Goal: Task Accomplishment & Management: Manage account settings

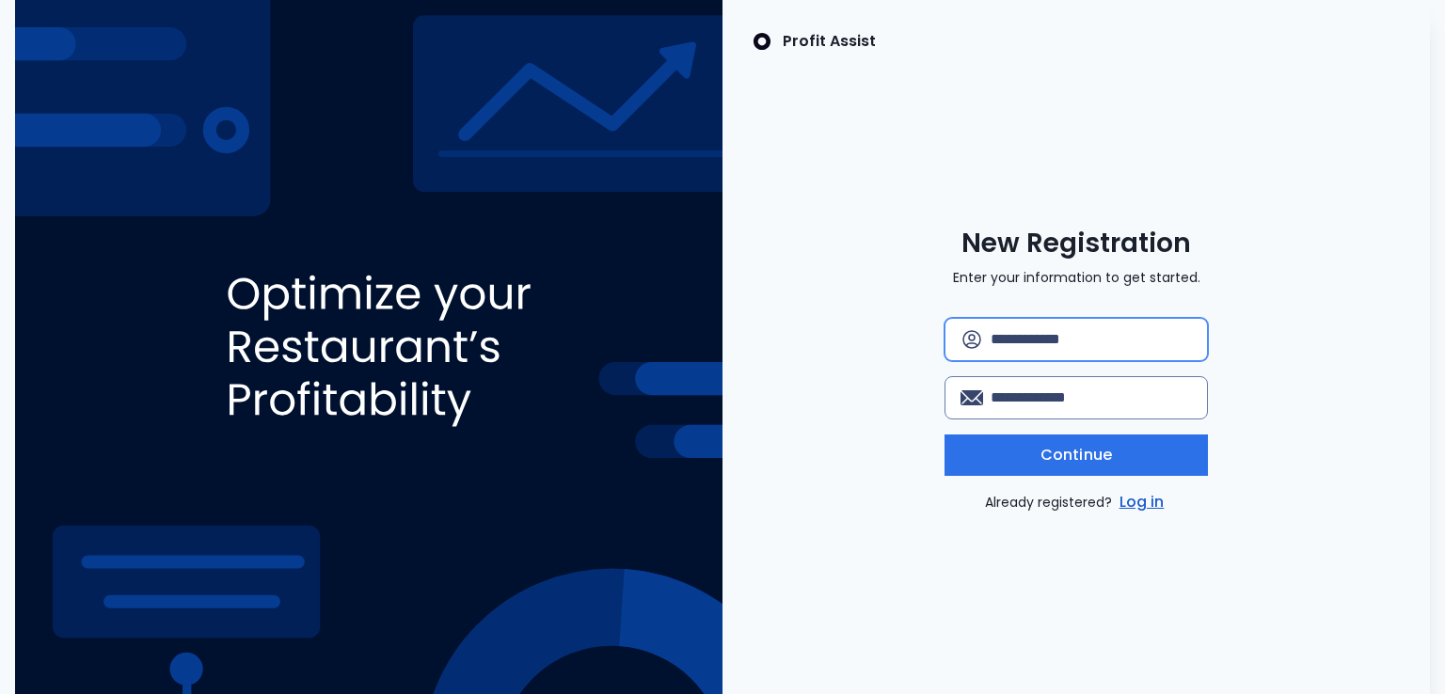
click at [1100, 321] on input "text" at bounding box center [1091, 339] width 201 height 41
click at [1098, 404] on input "email" at bounding box center [1091, 397] width 201 height 41
type input "**********"
click at [1291, 380] on div "**********" at bounding box center [1075, 370] width 707 height 287
click at [1154, 499] on link "Log in" at bounding box center [1142, 502] width 53 height 23
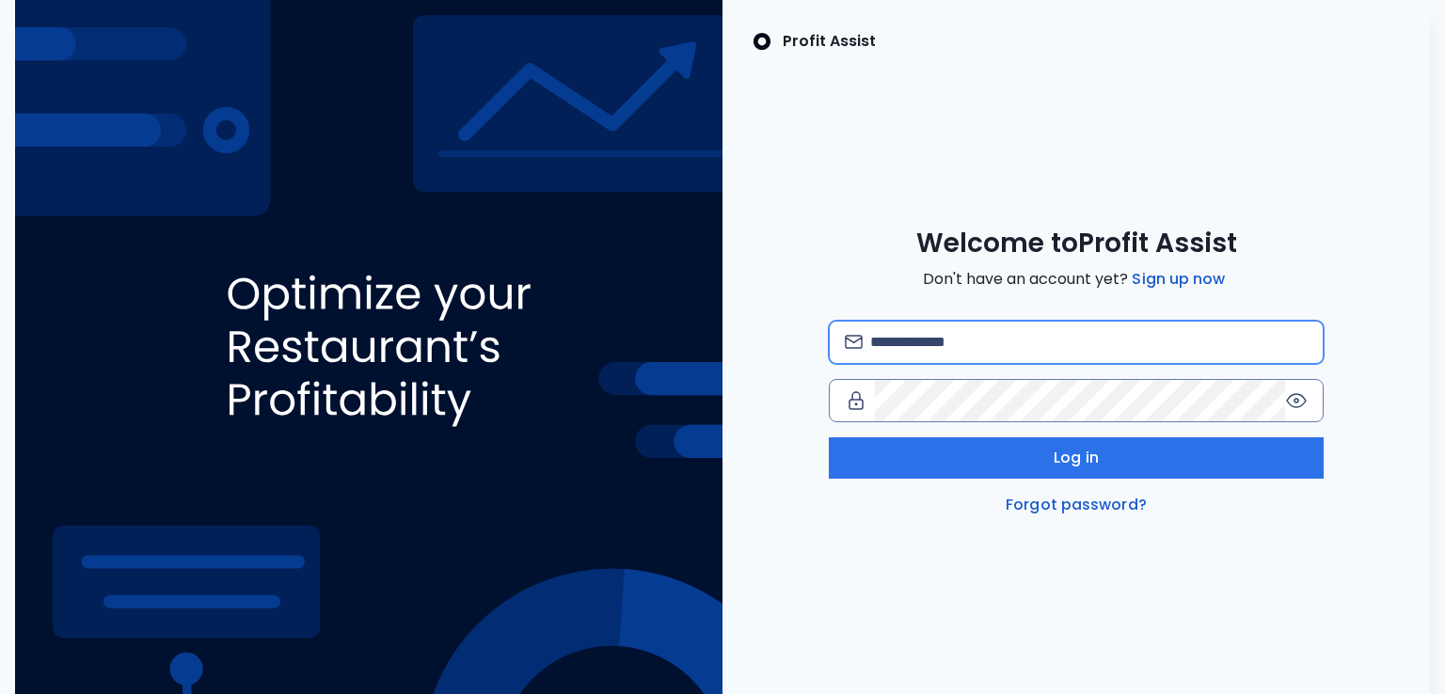
type input "**********"
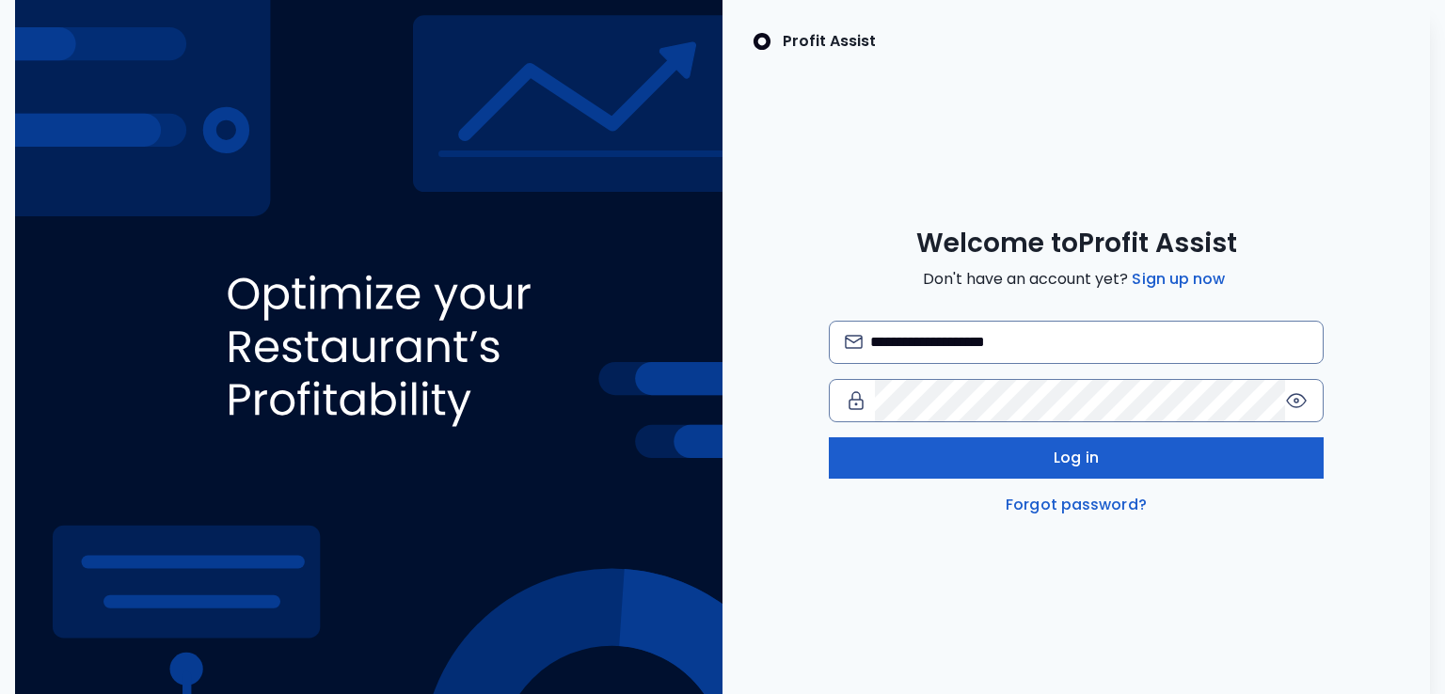
click at [1170, 459] on button "Log in" at bounding box center [1077, 457] width 496 height 41
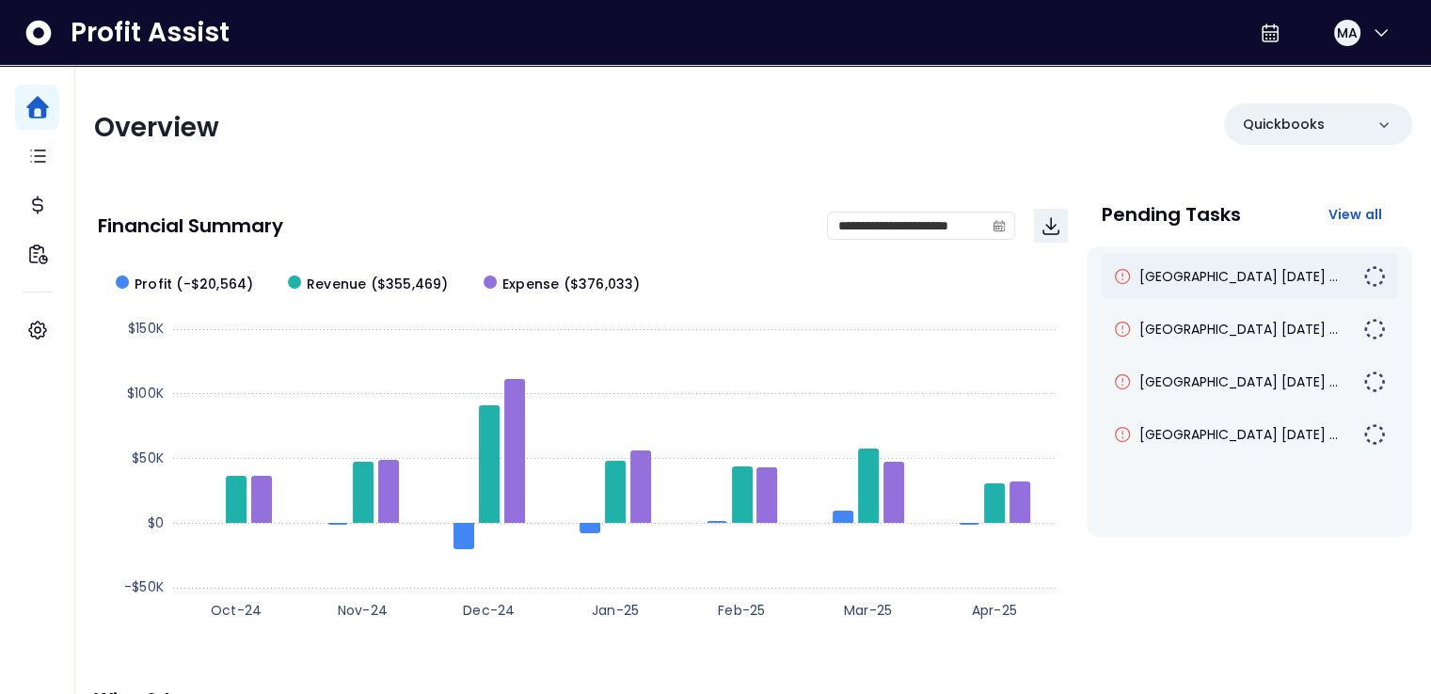
click at [1334, 282] on div "[GEOGRAPHIC_DATA] [DATE] ..." at bounding box center [1238, 276] width 250 height 19
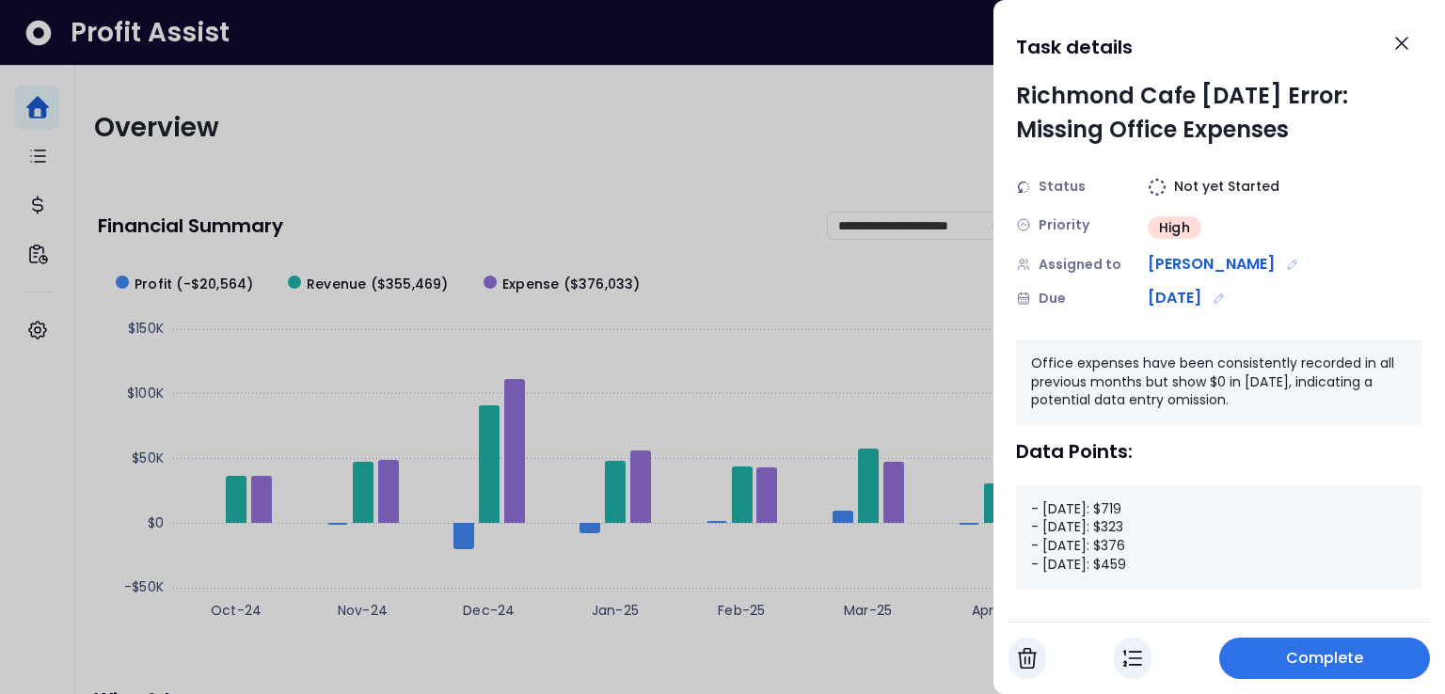
click at [1239, 456] on div "Data Points:" at bounding box center [1219, 451] width 406 height 23
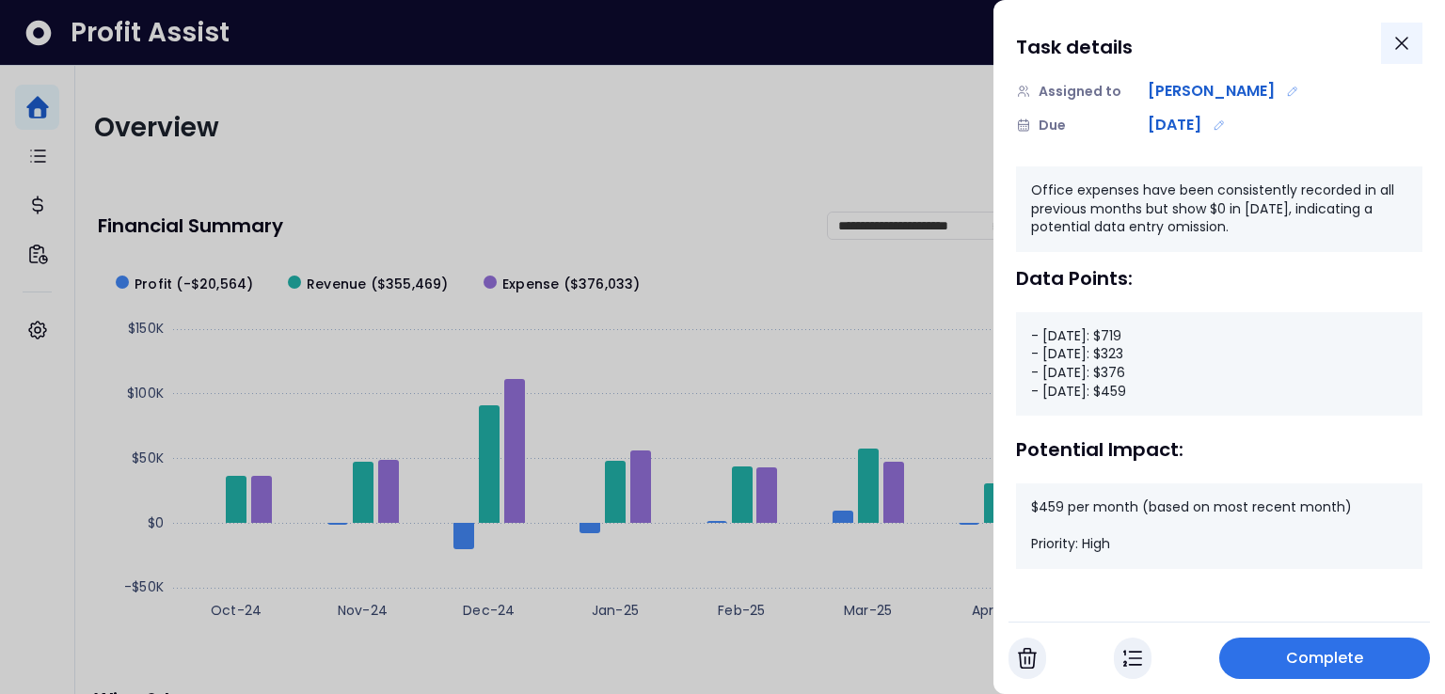
click at [1404, 55] on button "Close" at bounding box center [1401, 43] width 41 height 41
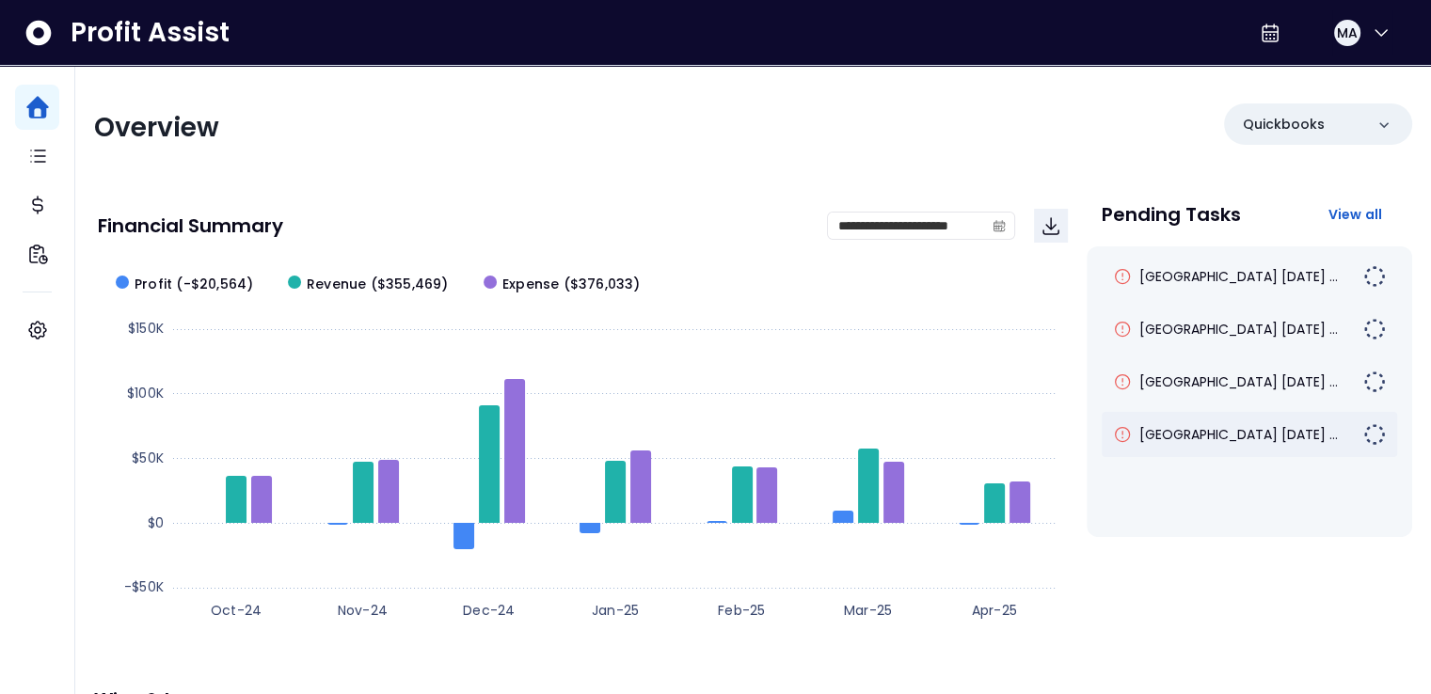
click at [1242, 448] on div "[GEOGRAPHIC_DATA] [DATE] ..." at bounding box center [1249, 434] width 295 height 45
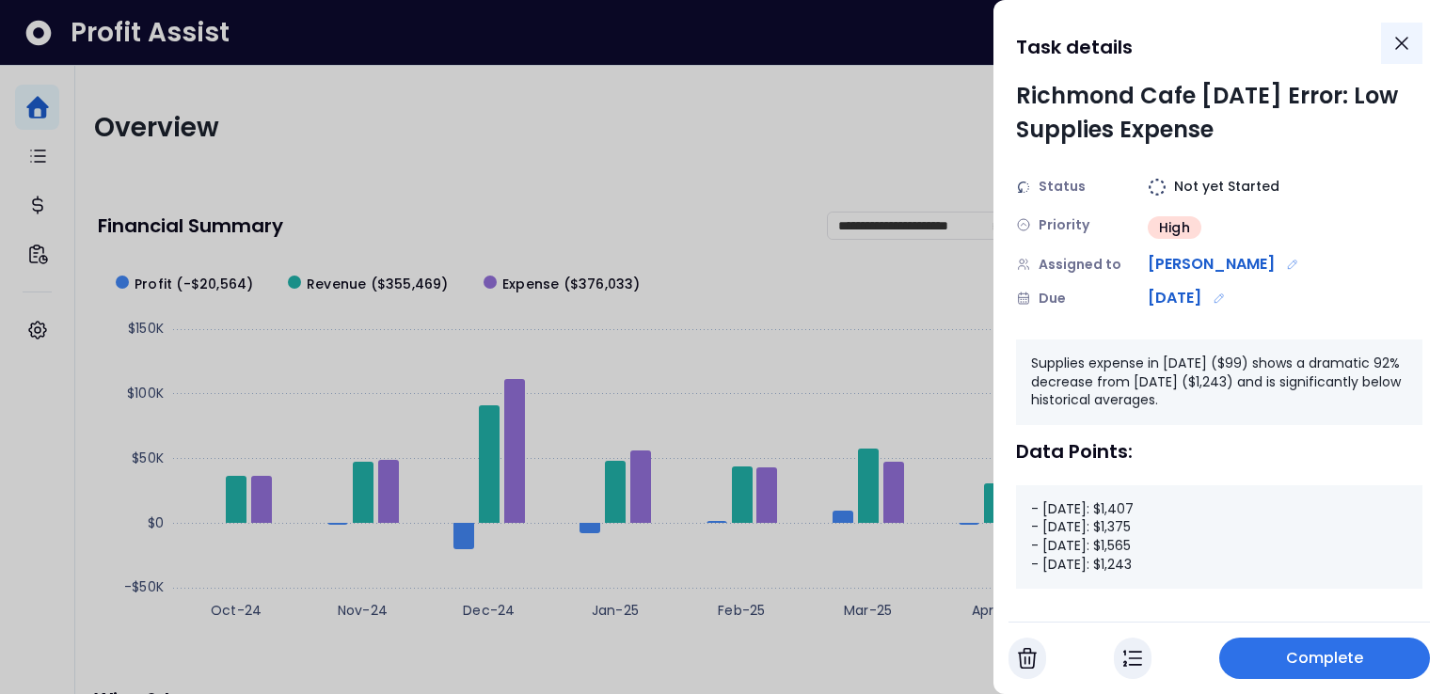
click at [1390, 47] on icon "Close" at bounding box center [1401, 43] width 23 height 23
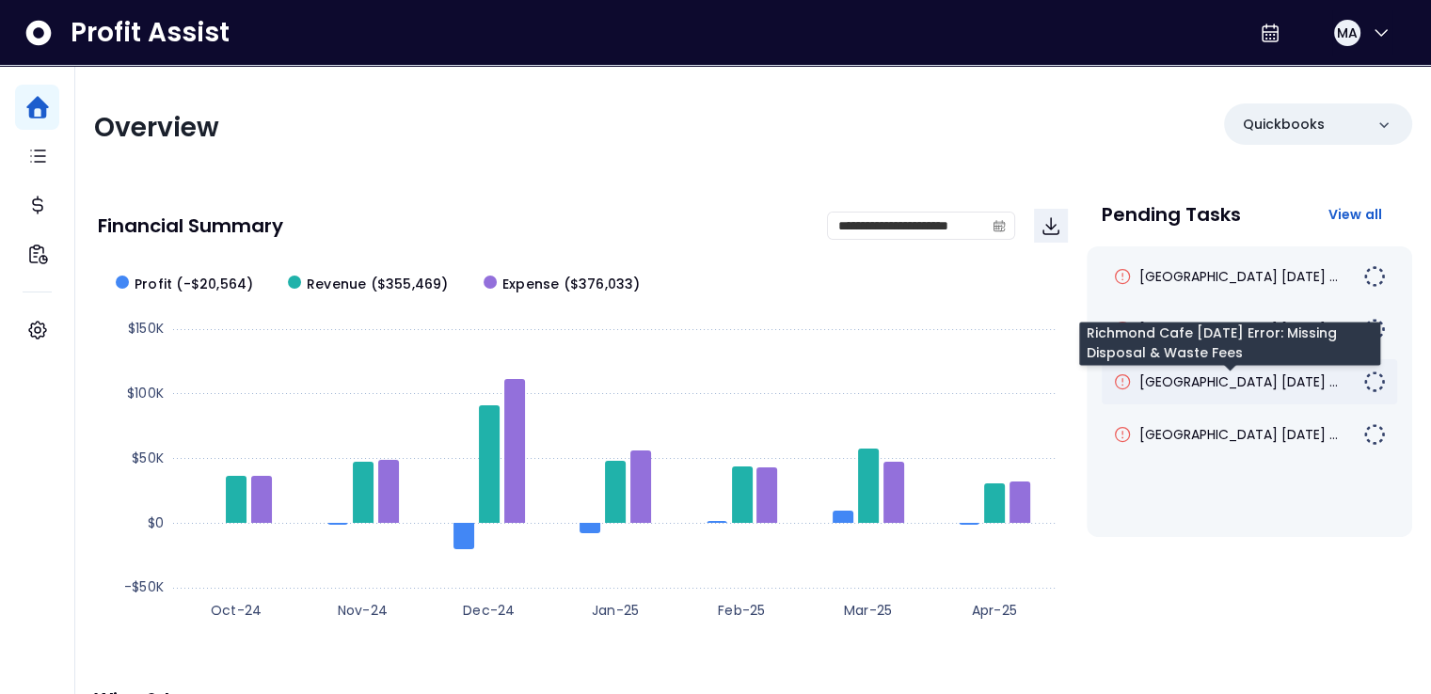
click at [1159, 376] on span "[GEOGRAPHIC_DATA] [DATE] ..." at bounding box center [1238, 382] width 198 height 19
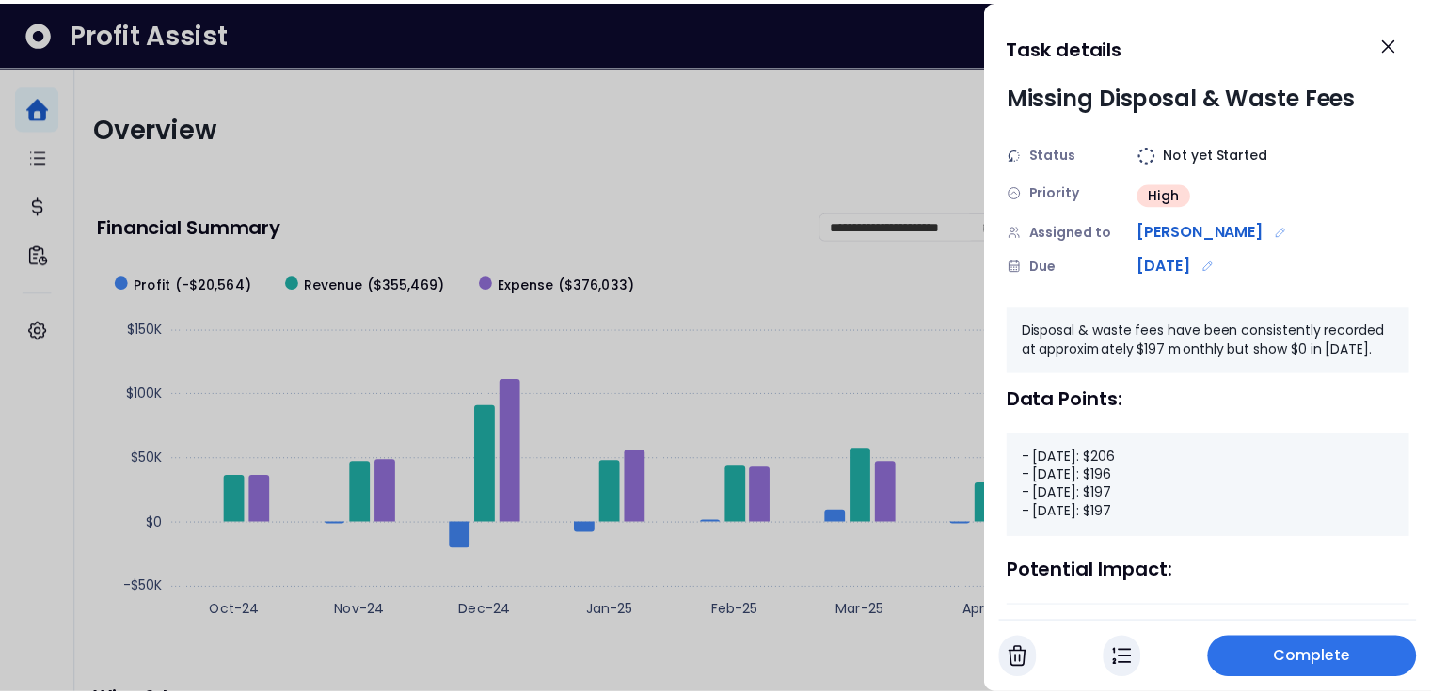
scroll to position [0, 0]
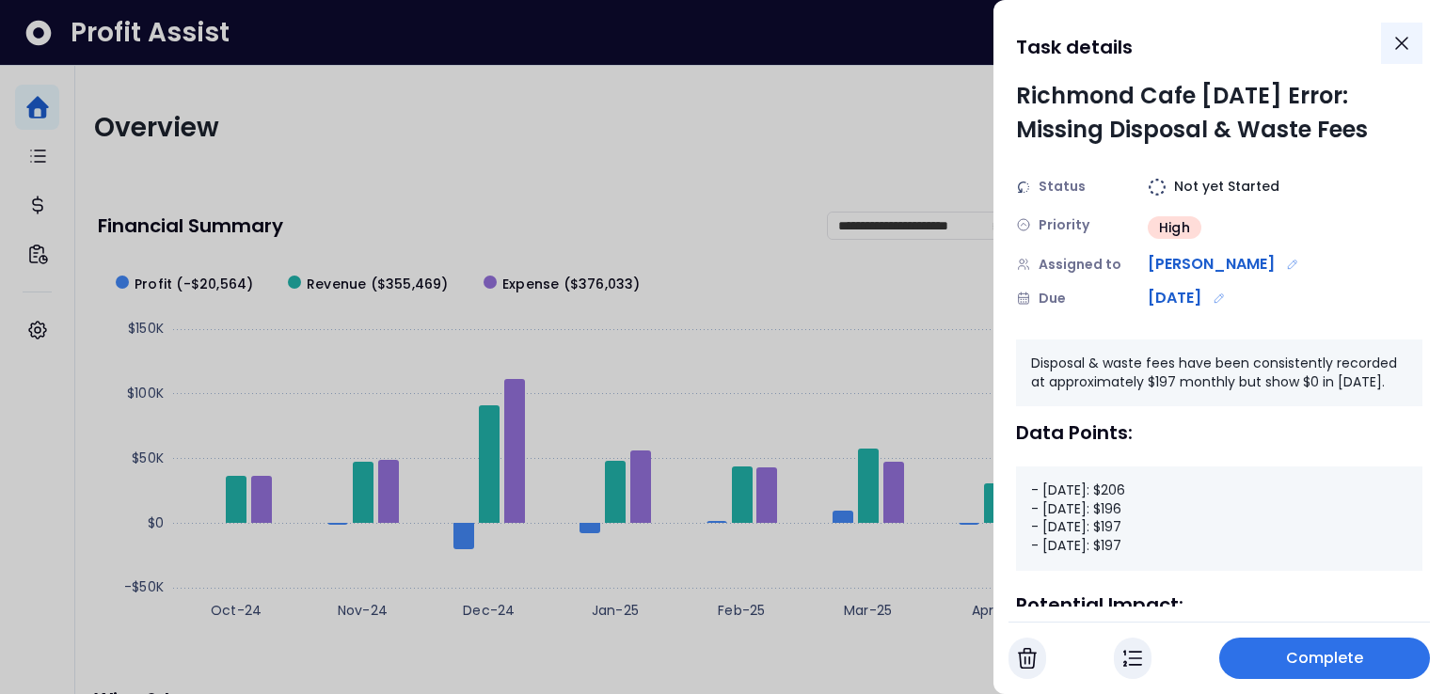
click at [1411, 51] on icon "Close" at bounding box center [1401, 43] width 23 height 23
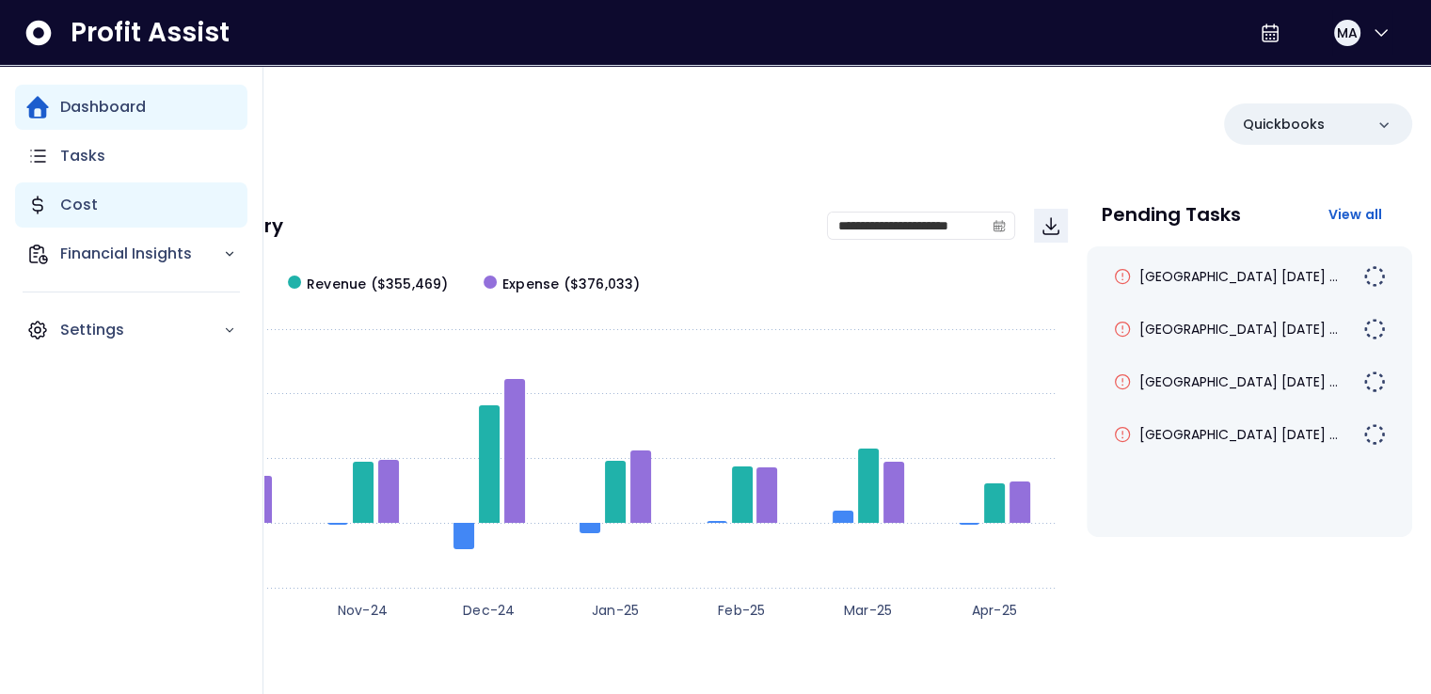
click at [113, 190] on div "Cost" at bounding box center [131, 205] width 232 height 45
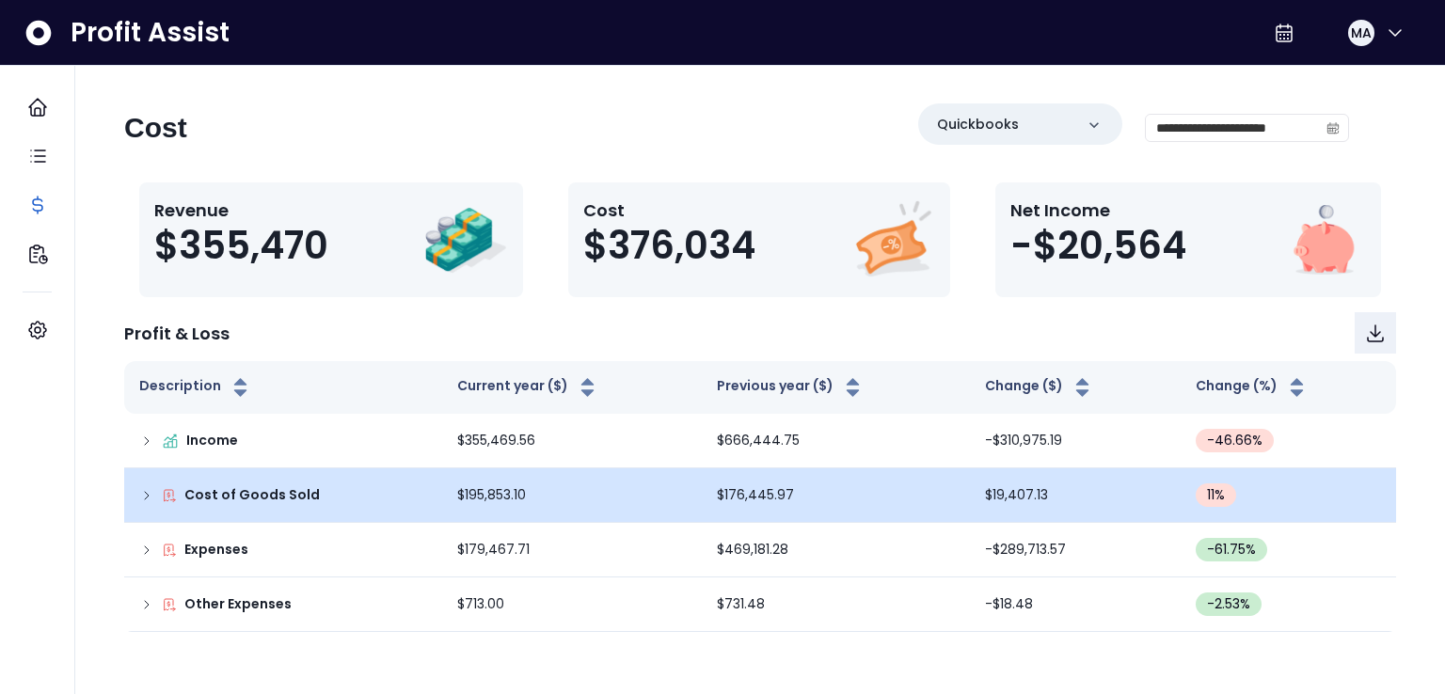
click at [144, 501] on icon at bounding box center [146, 495] width 15 height 15
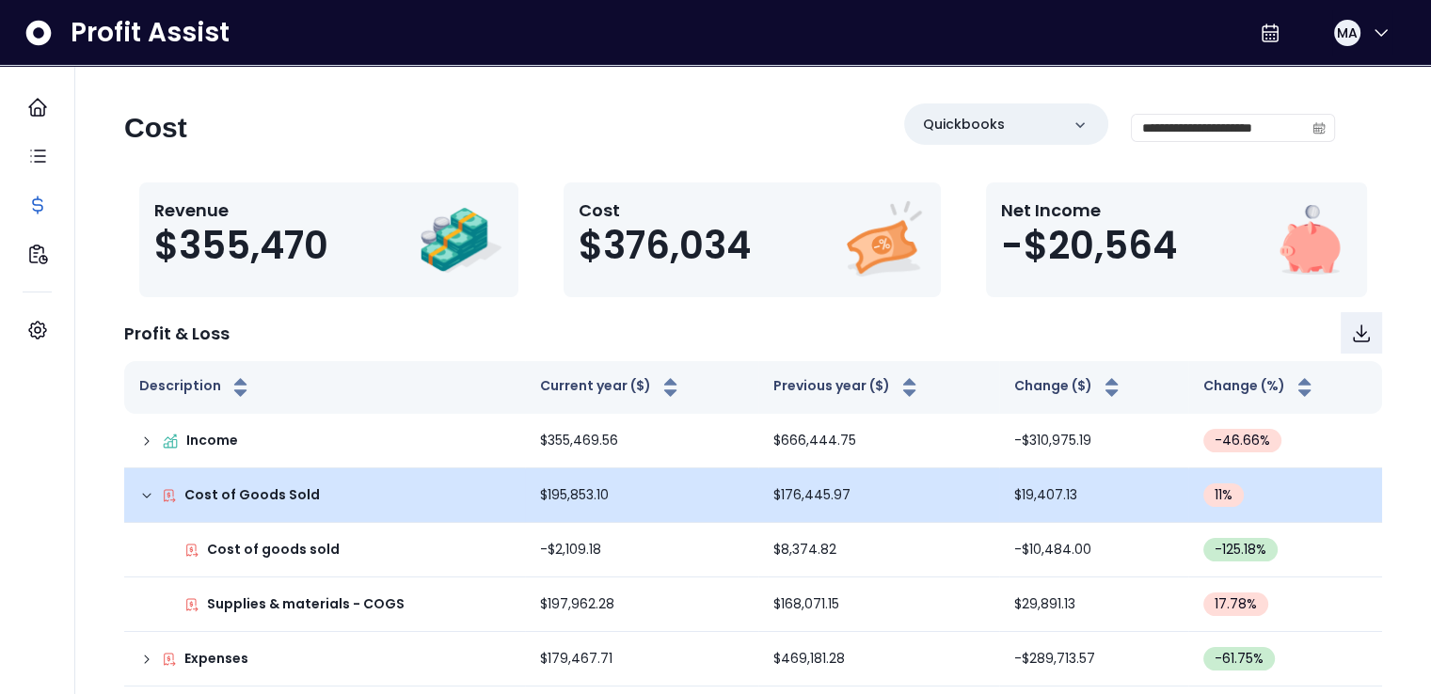
scroll to position [65, 0]
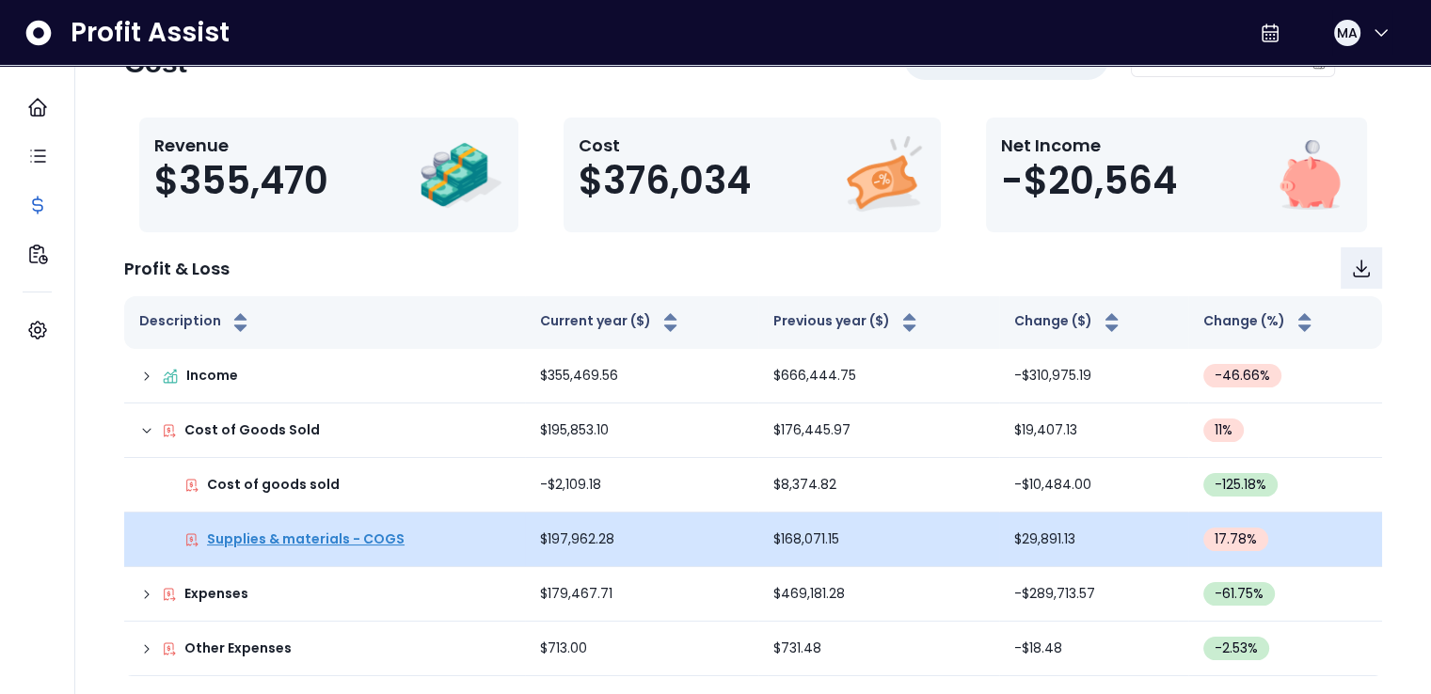
click at [361, 536] on p "Supplies & materials - COGS" at bounding box center [306, 540] width 198 height 20
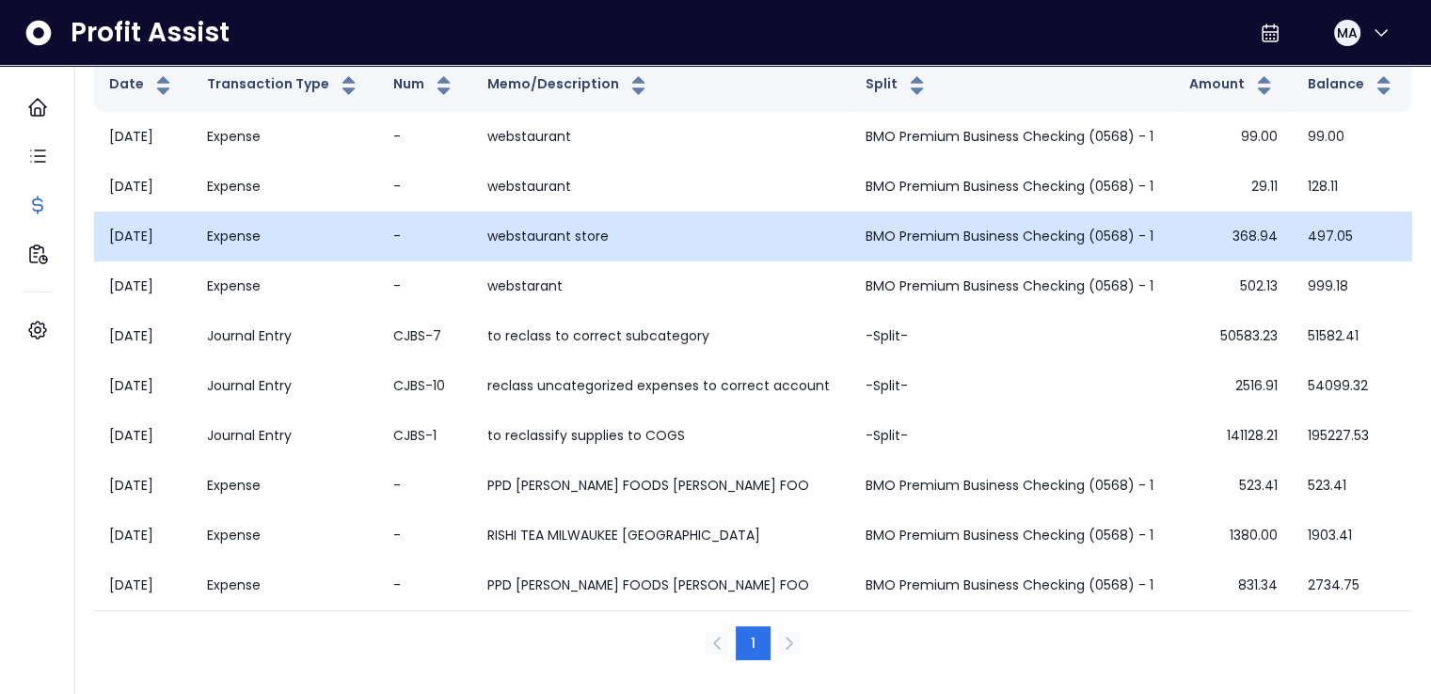
scroll to position [0, 0]
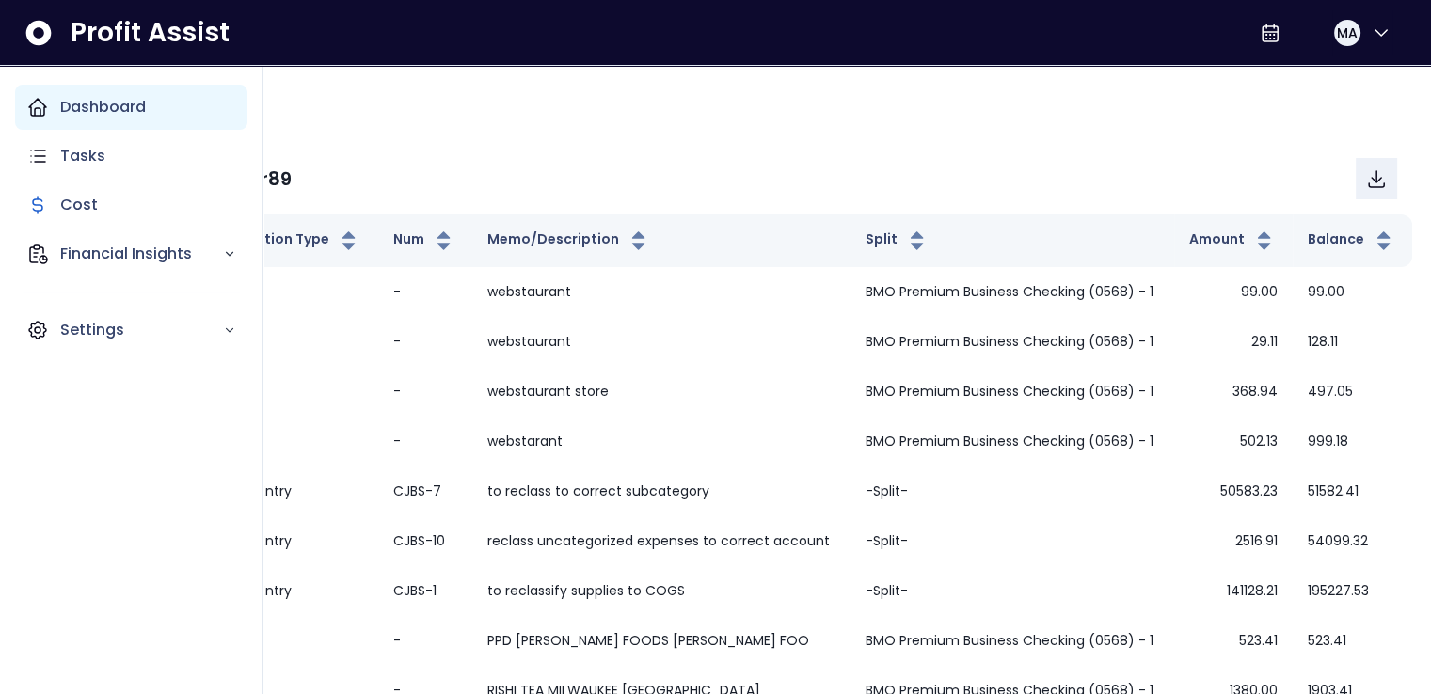
click at [94, 117] on p "Dashboard" at bounding box center [103, 107] width 86 height 23
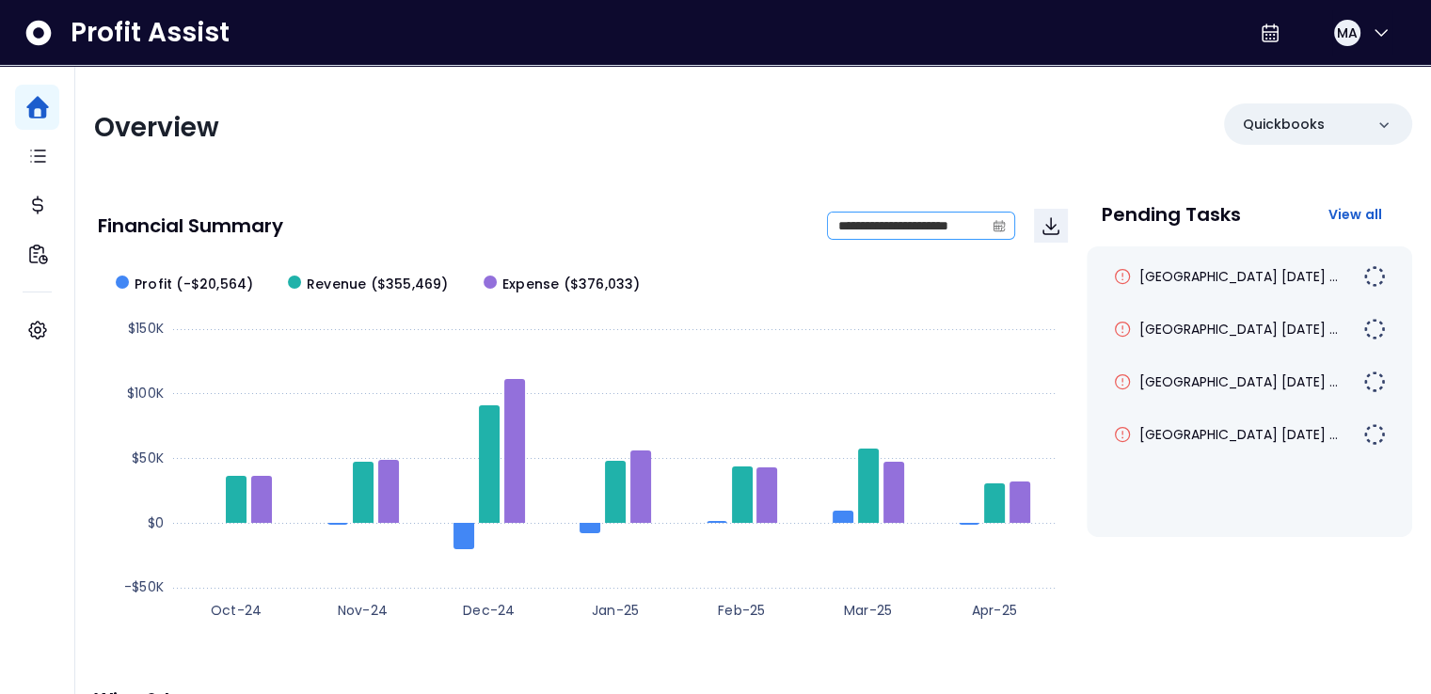
click at [995, 230] on icon "calendar" at bounding box center [998, 225] width 13 height 13
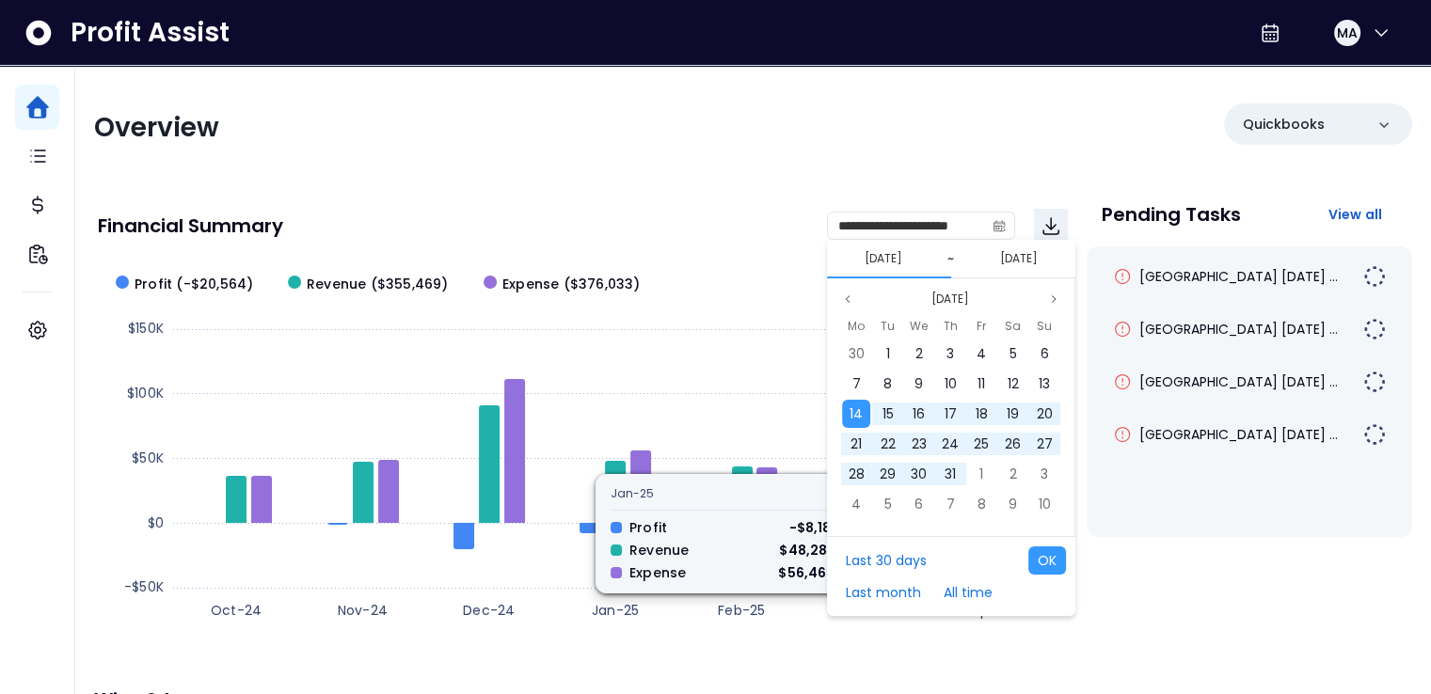
click at [731, 173] on div "**********" at bounding box center [753, 623] width 1356 height 1114
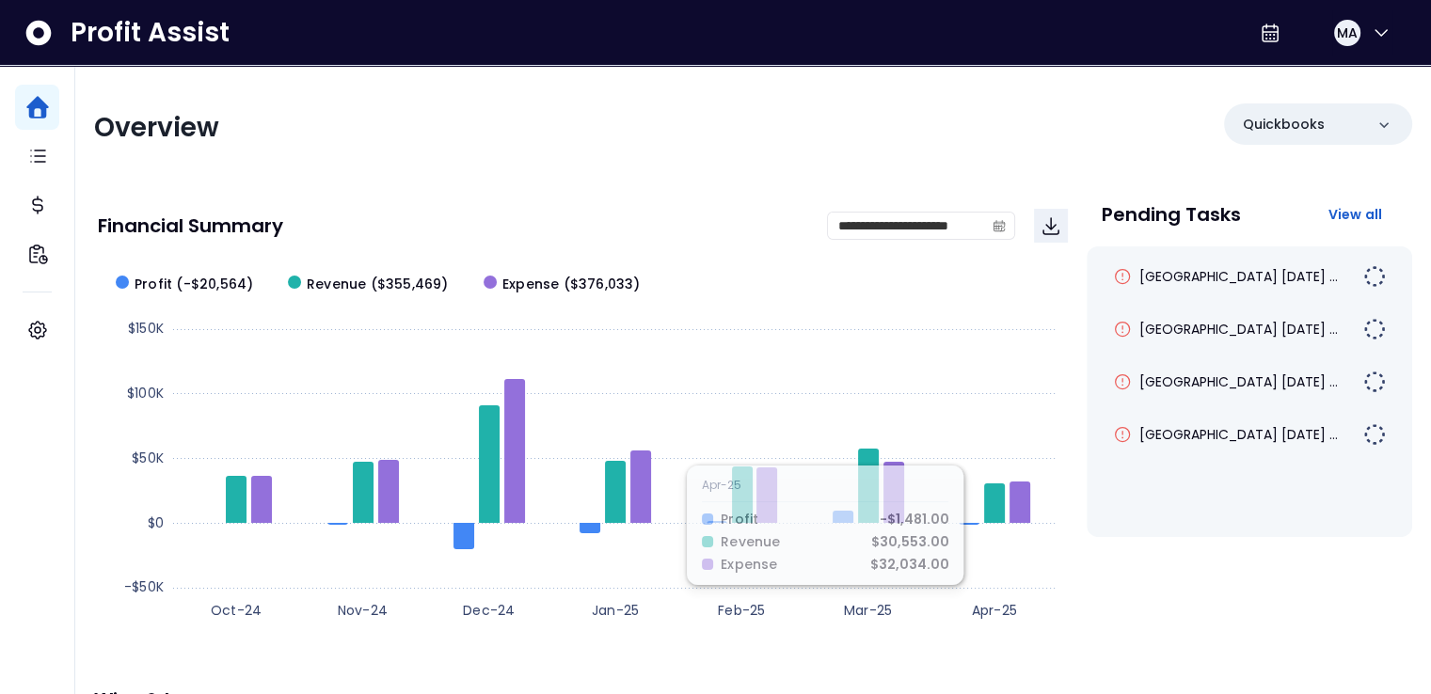
click at [1248, 595] on div "Pending Tasks View all [GEOGRAPHIC_DATA] [DATE] ... [GEOGRAPHIC_DATA] [DATE] ..…" at bounding box center [1249, 414] width 325 height 448
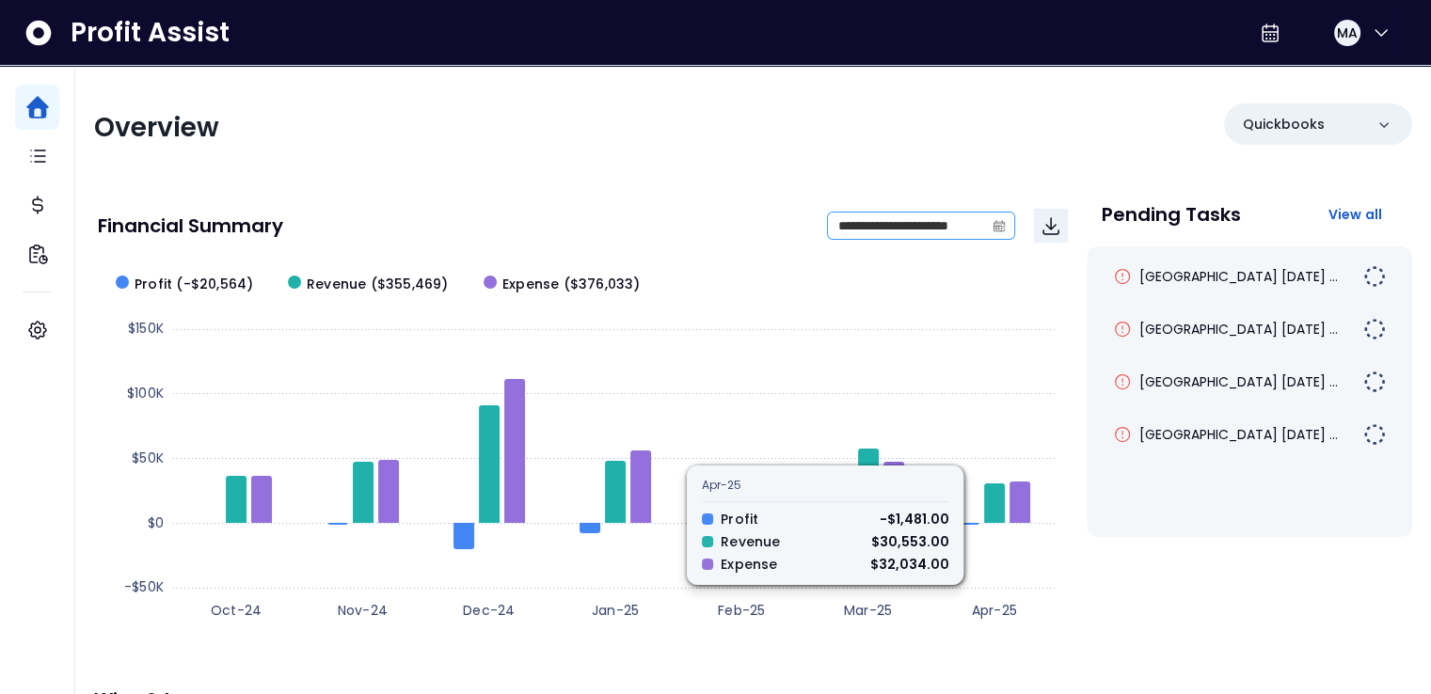
click at [991, 230] on span at bounding box center [999, 226] width 30 height 26
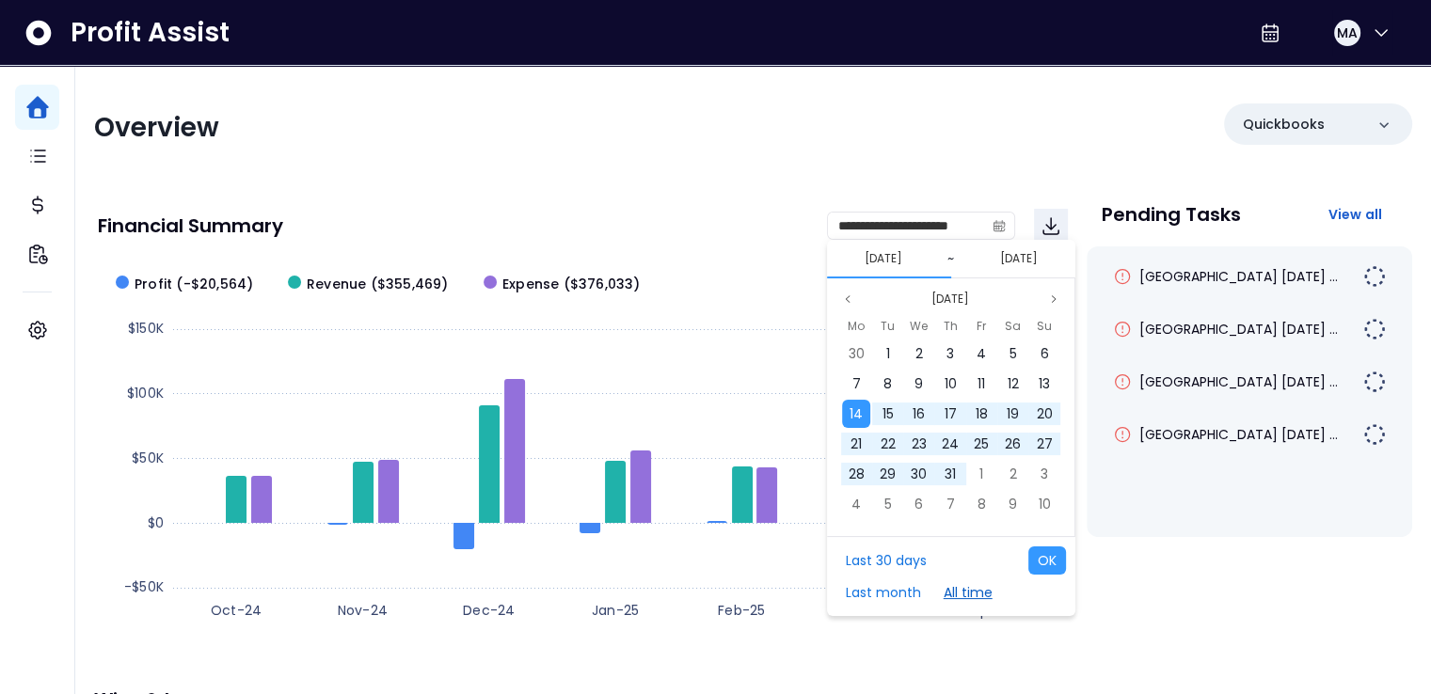
click at [954, 594] on button "All time" at bounding box center [968, 593] width 68 height 28
drag, startPoint x: 954, startPoint y: 594, endPoint x: 1047, endPoint y: 562, distance: 98.5
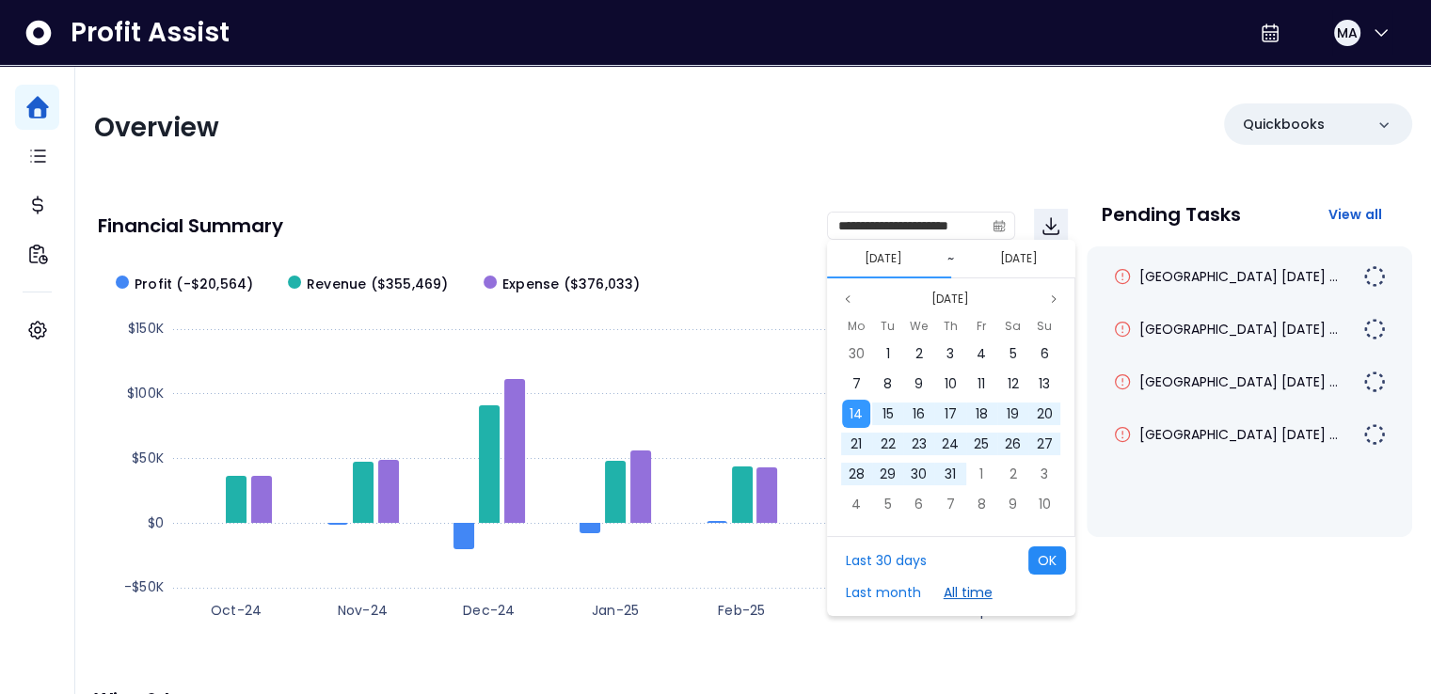
click at [1047, 562] on div "Last 30 days Last month All time OK" at bounding box center [951, 576] width 248 height 80
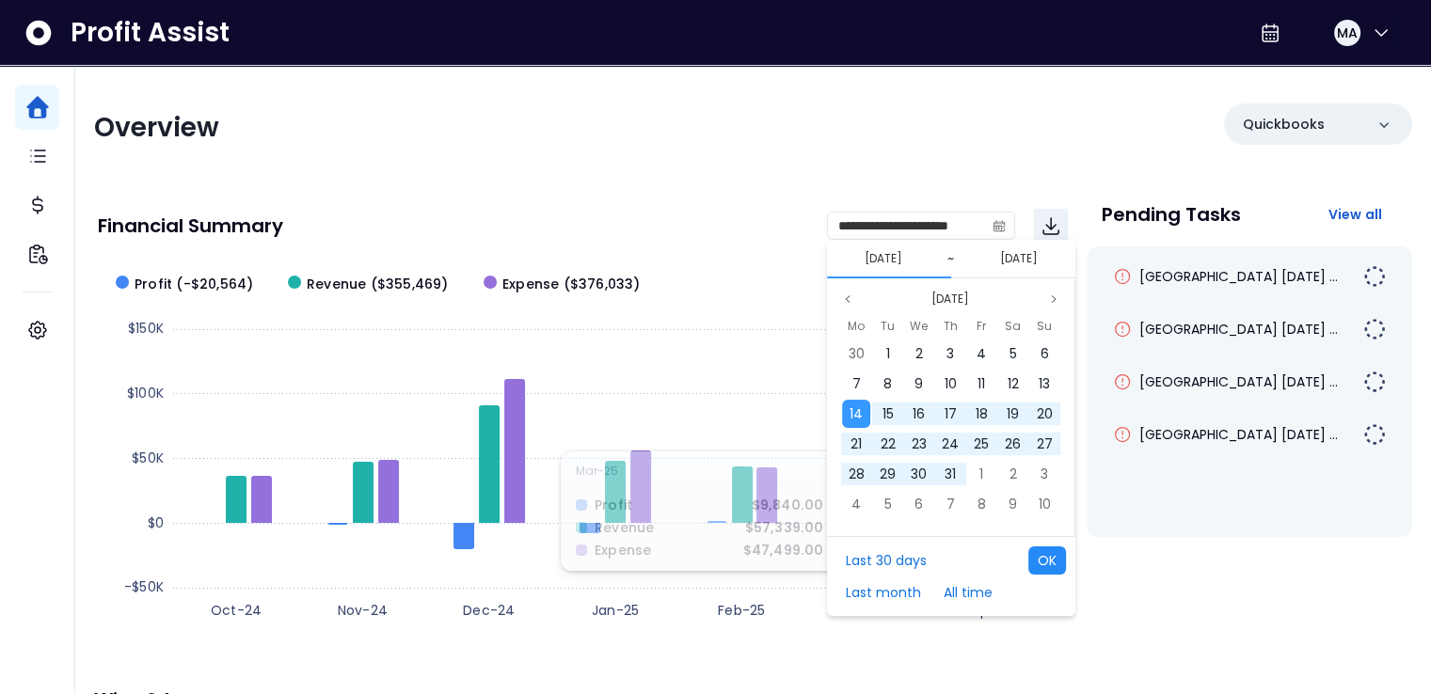
click at [1043, 566] on button "OK" at bounding box center [1047, 561] width 38 height 28
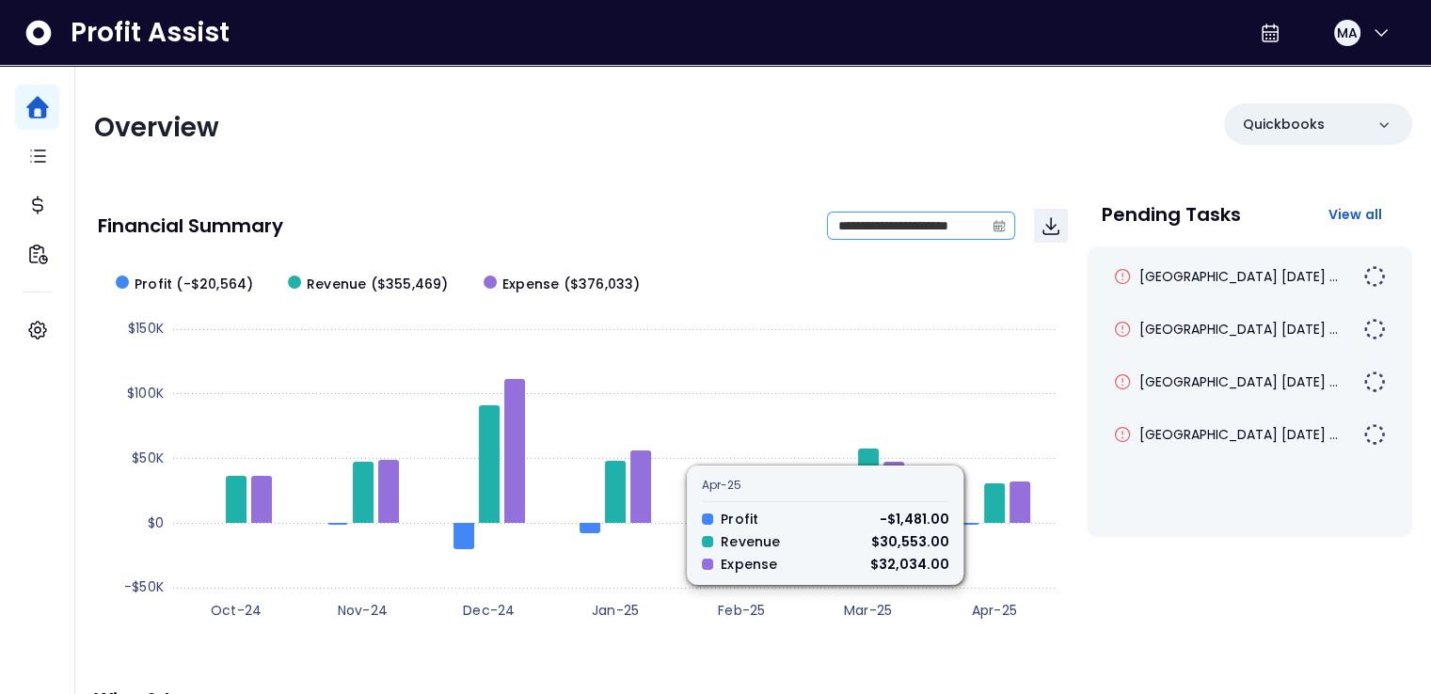
click at [998, 220] on icon "calendar" at bounding box center [998, 225] width 13 height 13
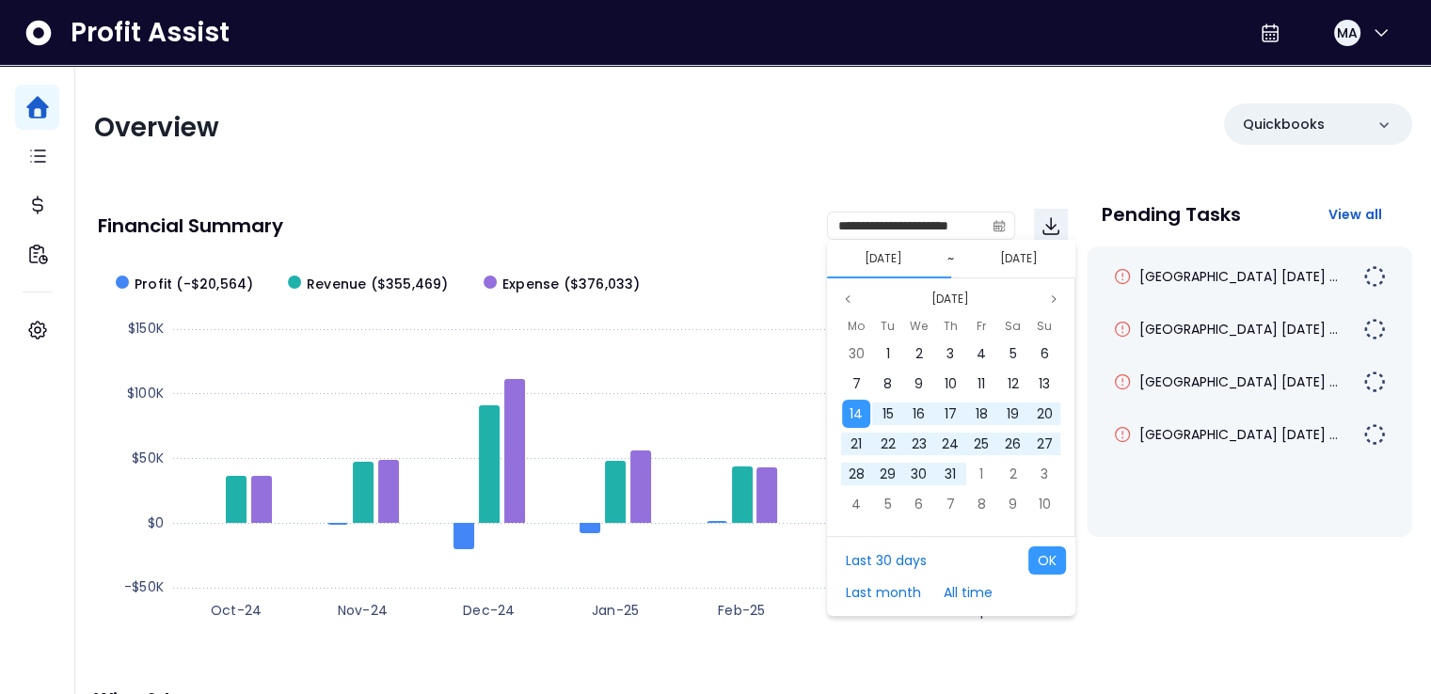
click at [892, 256] on button "[DATE]" at bounding box center [883, 258] width 53 height 23
click at [1060, 295] on button "Next month" at bounding box center [1053, 299] width 23 height 23
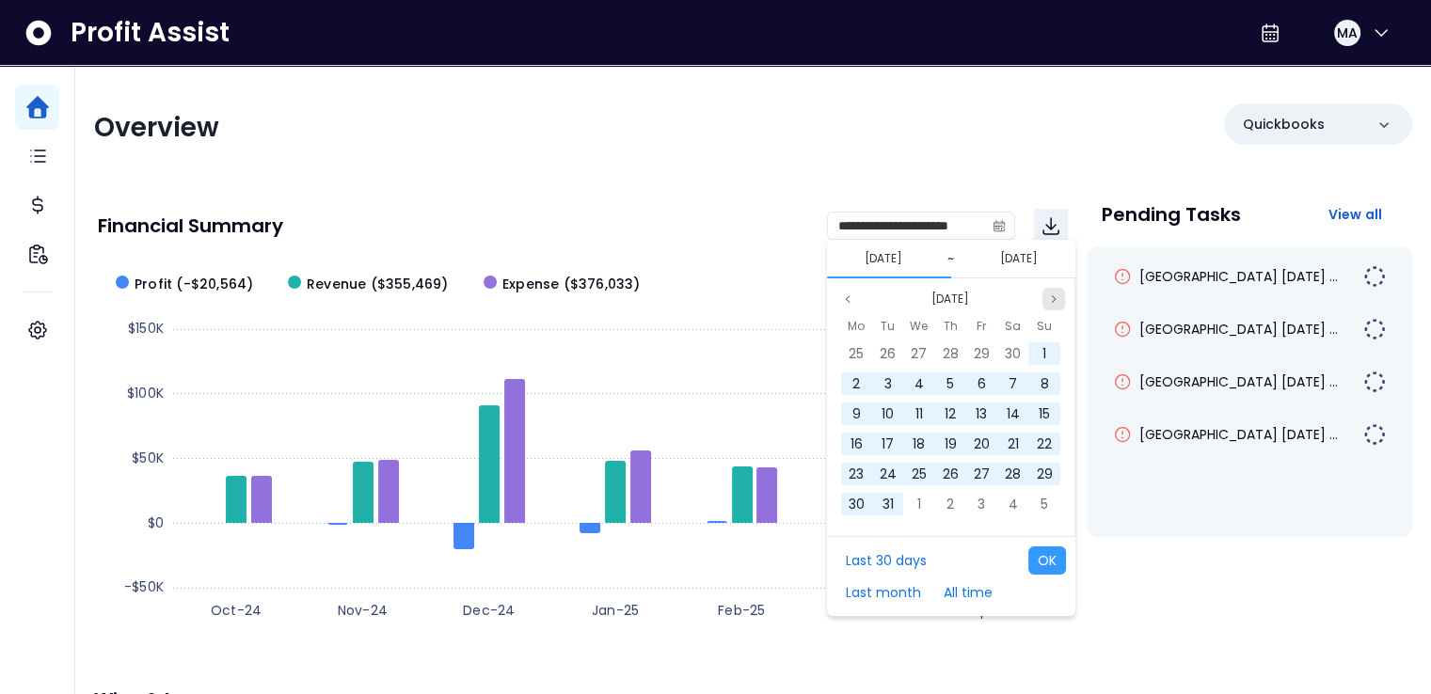
click at [1060, 295] on button "Next month" at bounding box center [1053, 299] width 23 height 23
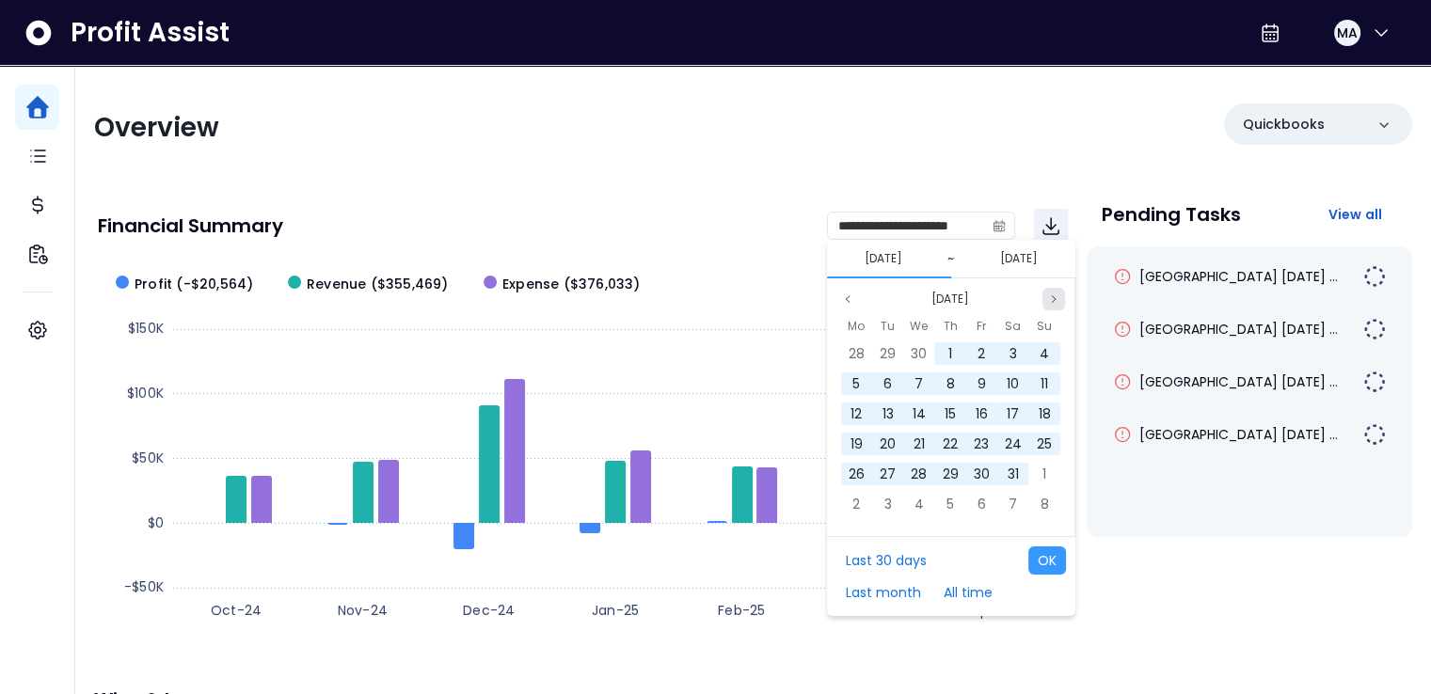
click at [1060, 295] on button "Next month" at bounding box center [1053, 299] width 23 height 23
click at [892, 347] on div "1" at bounding box center [888, 354] width 28 height 28
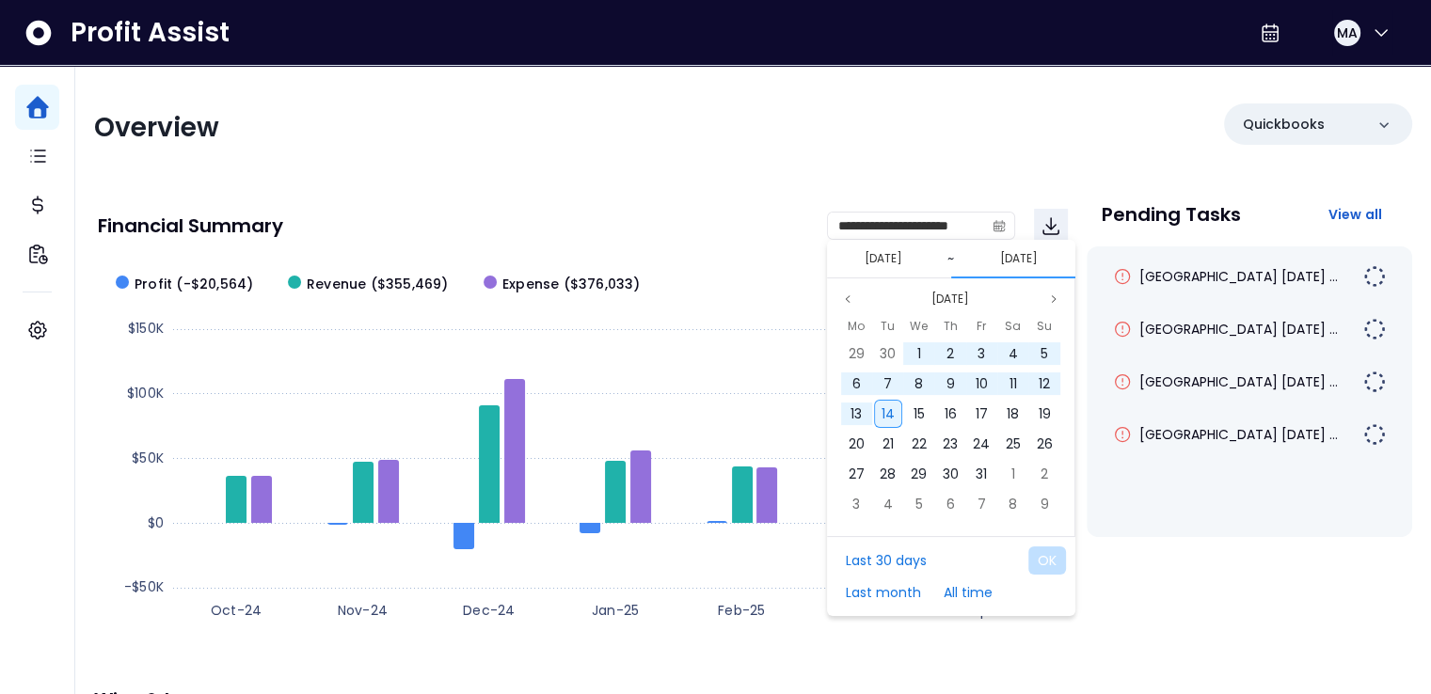
click at [892, 416] on span "14" at bounding box center [887, 414] width 13 height 19
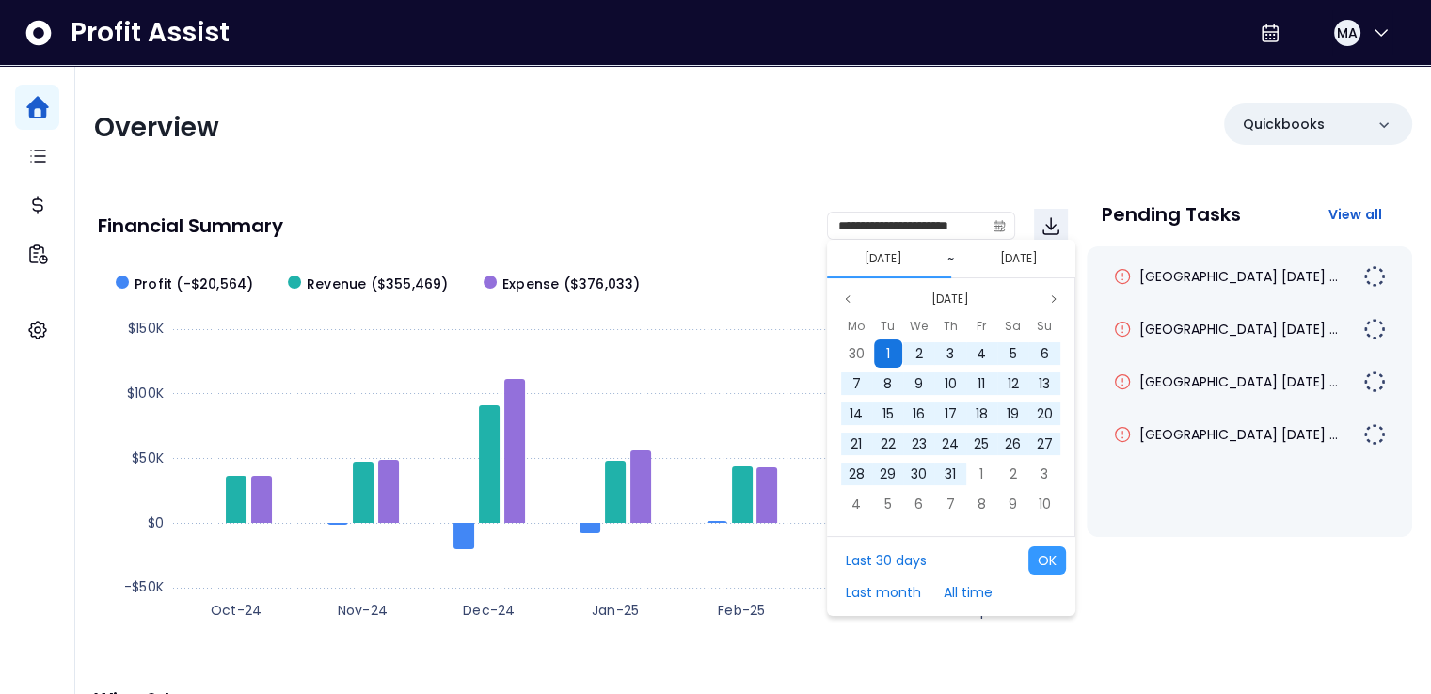
click at [888, 357] on span "1" at bounding box center [888, 353] width 4 height 19
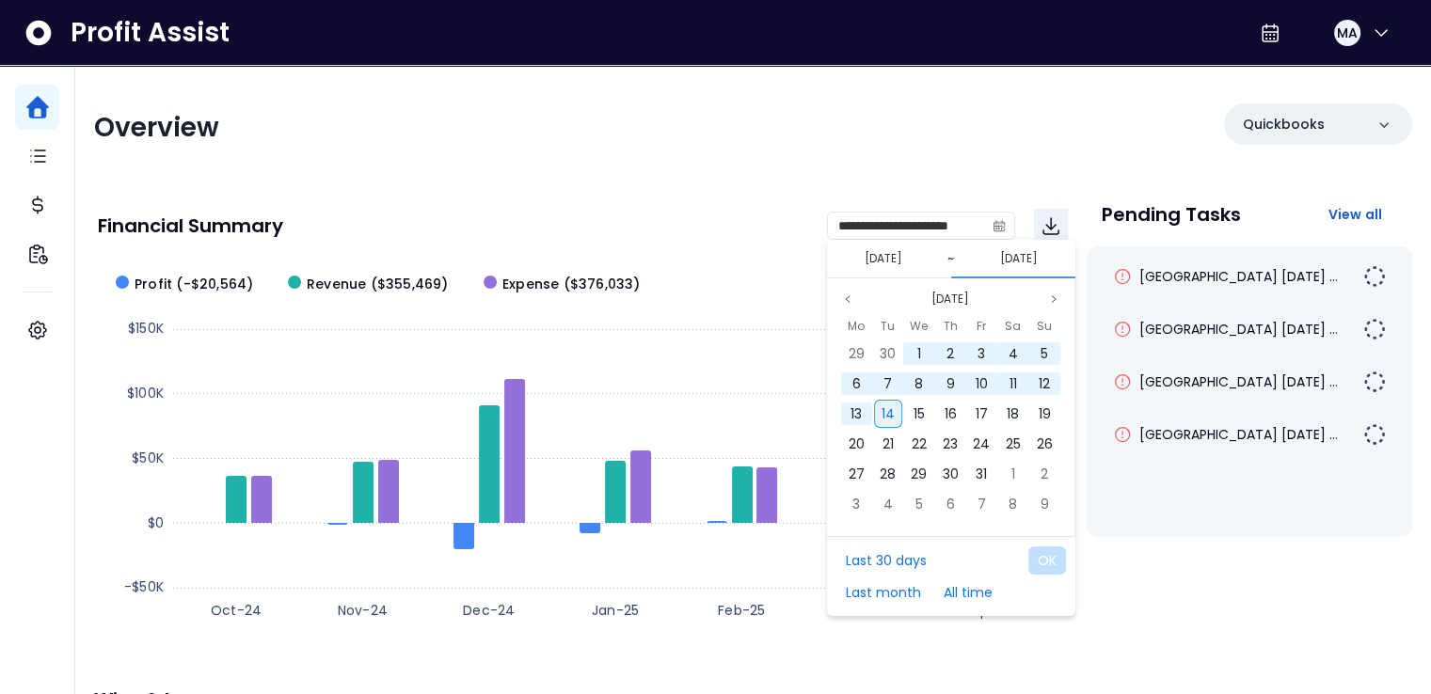
click at [897, 421] on div "14" at bounding box center [888, 414] width 28 height 28
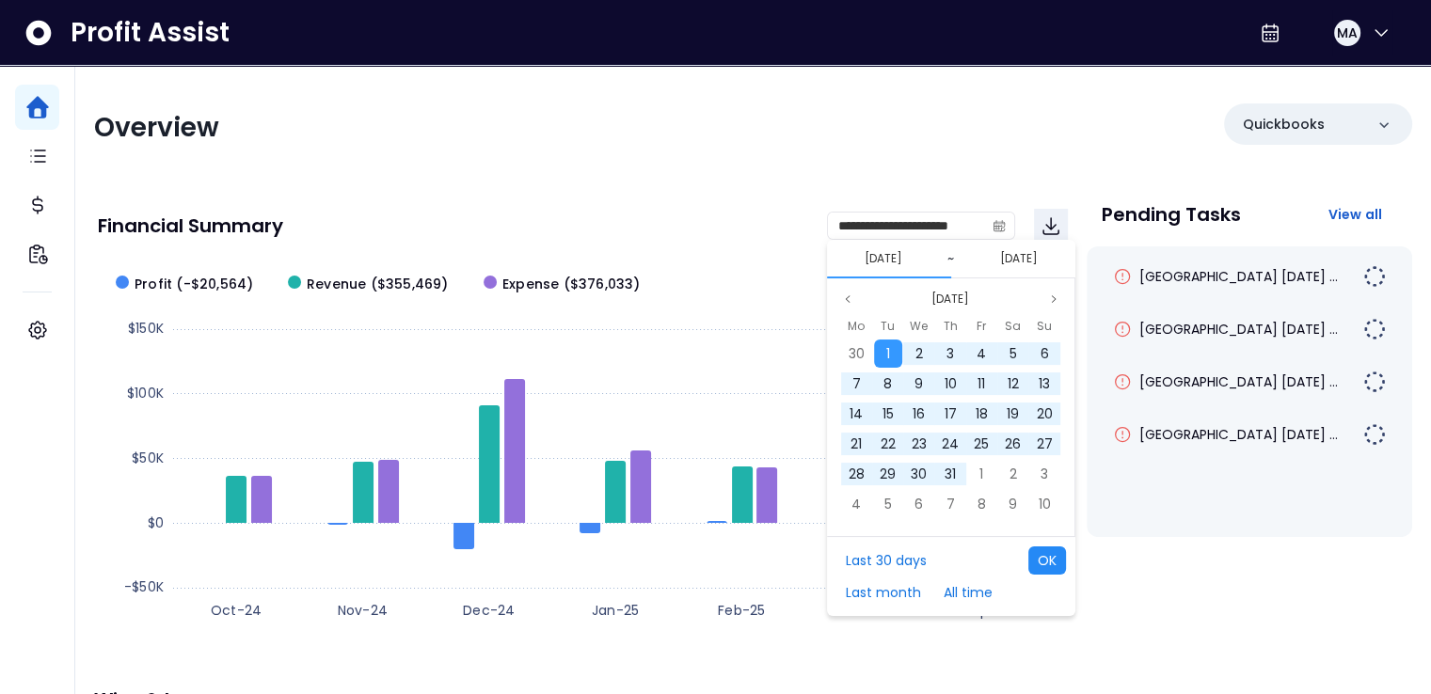
click at [1046, 555] on button "OK" at bounding box center [1047, 561] width 38 height 28
type input "**********"
